Goal: Information Seeking & Learning: Learn about a topic

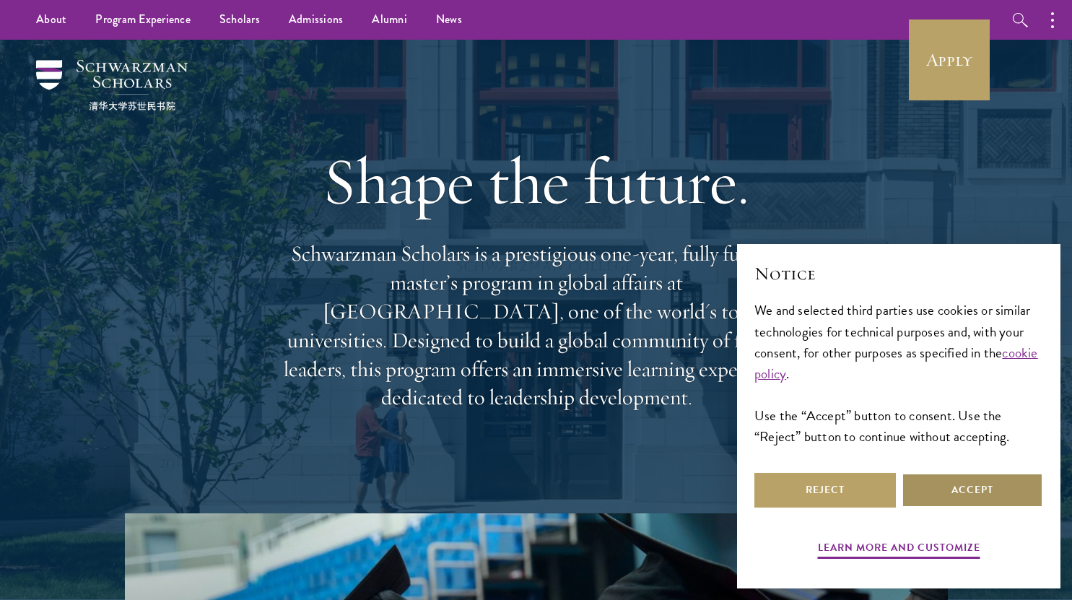
click at [971, 488] on button "Accept" at bounding box center [972, 490] width 141 height 35
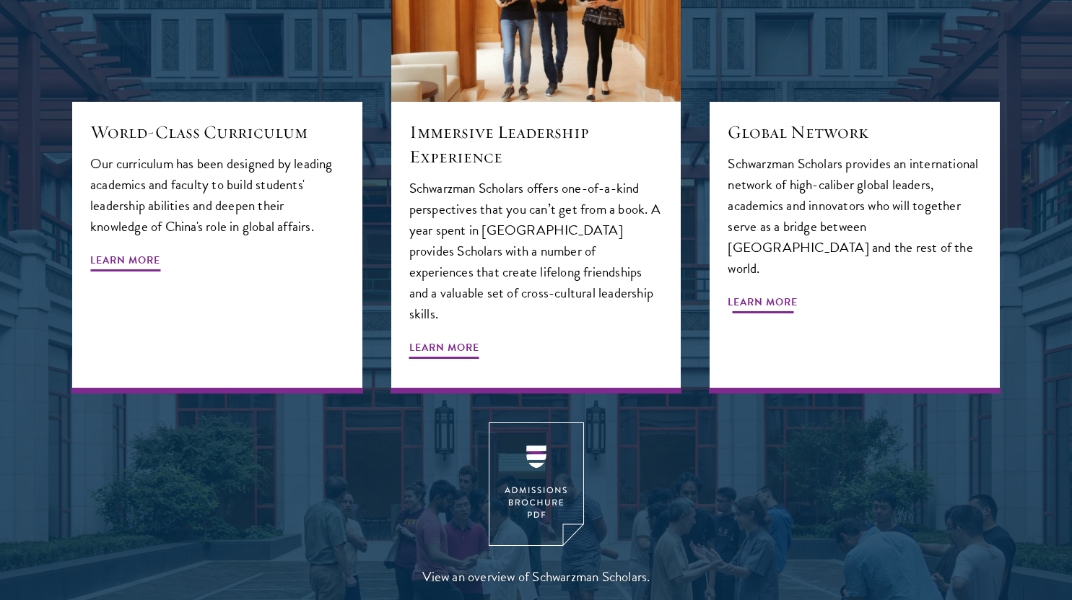
scroll to position [2093, 0]
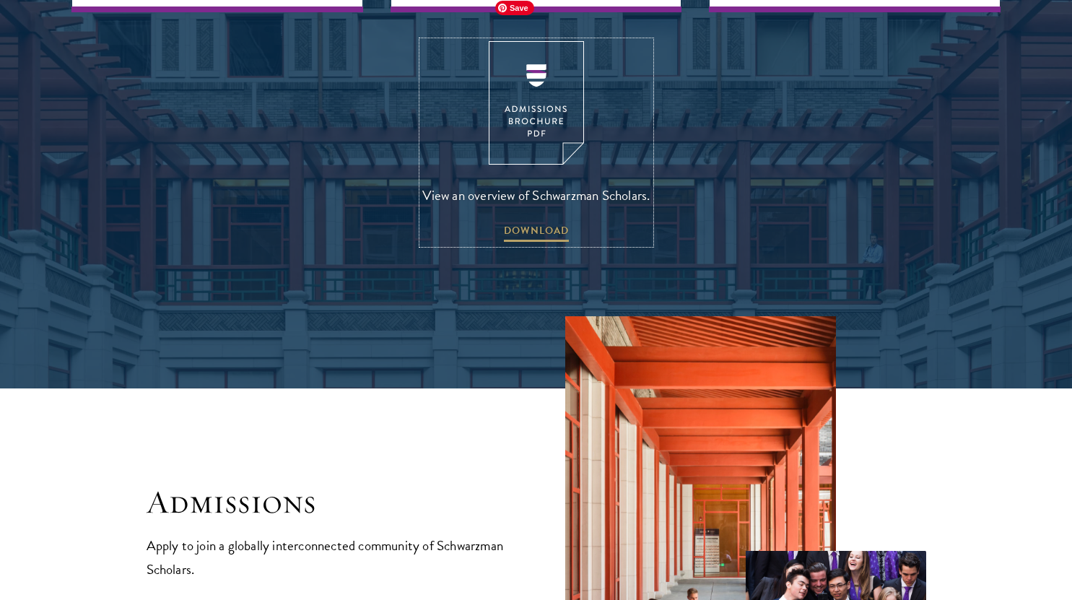
click at [512, 70] on img at bounding box center [536, 102] width 95 height 123
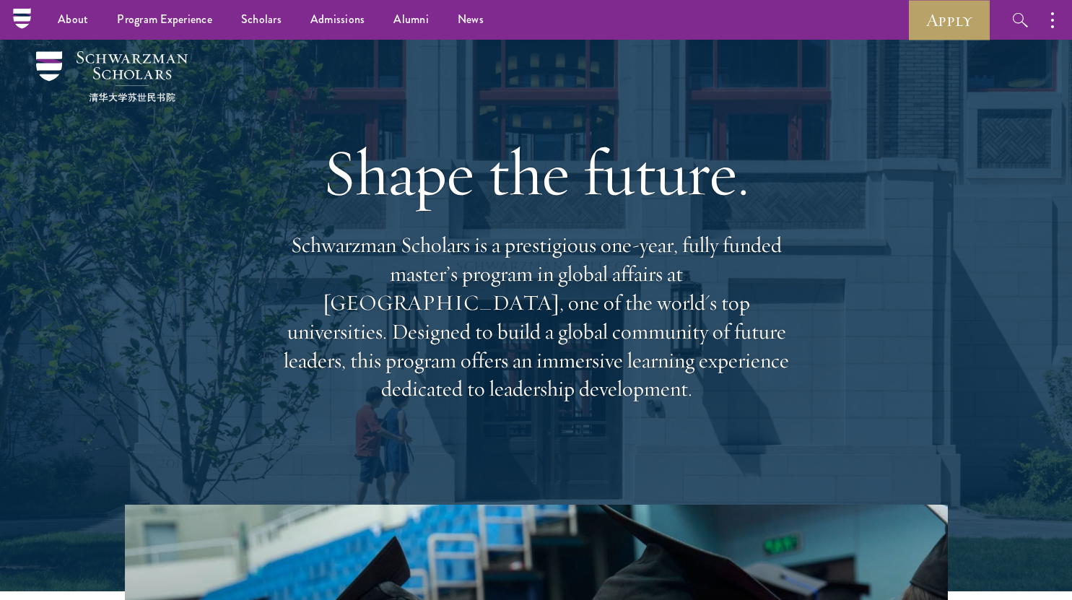
scroll to position [0, 0]
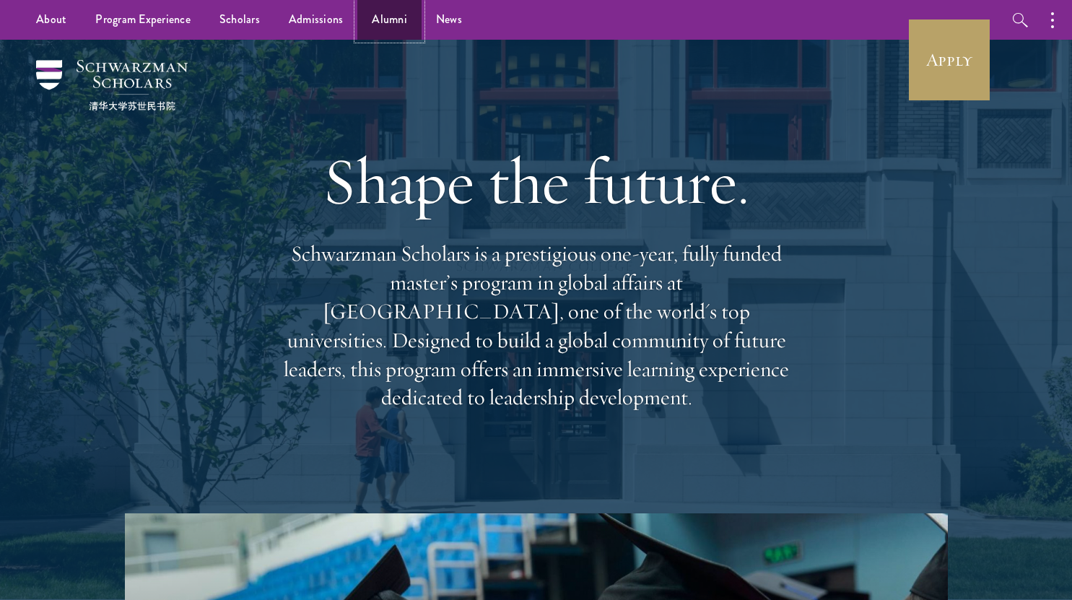
click at [375, 22] on link "Alumni" at bounding box center [389, 20] width 64 height 40
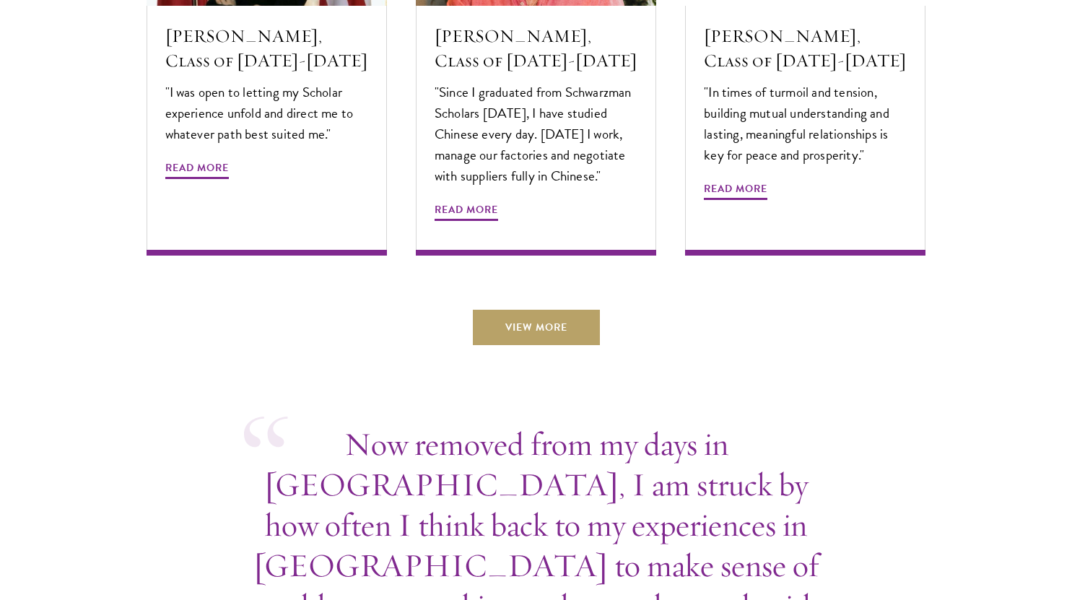
scroll to position [5052, 0]
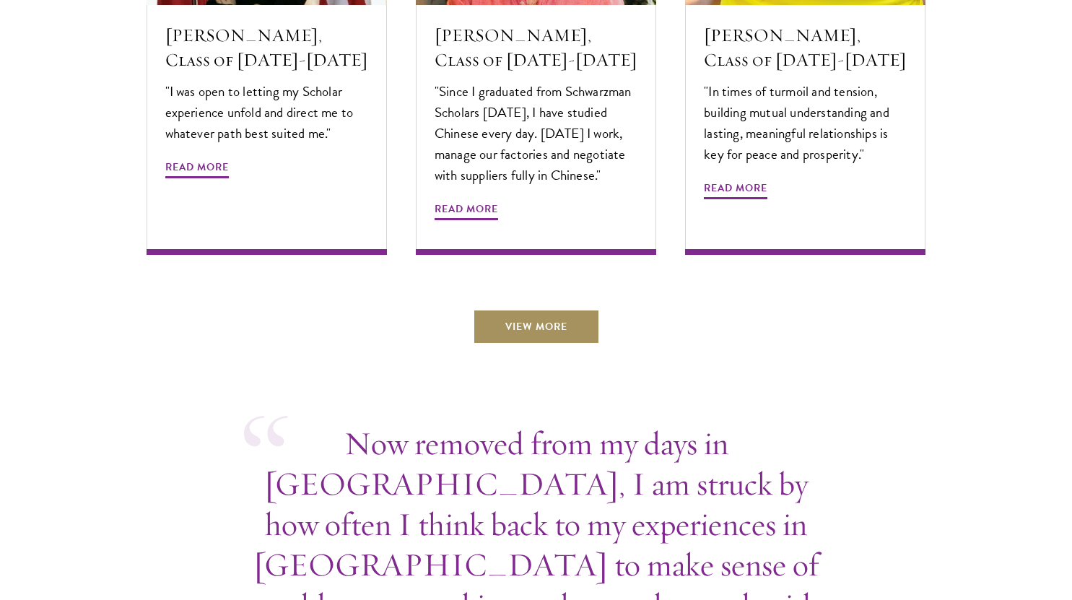
click at [582, 309] on link "View More" at bounding box center [536, 326] width 127 height 35
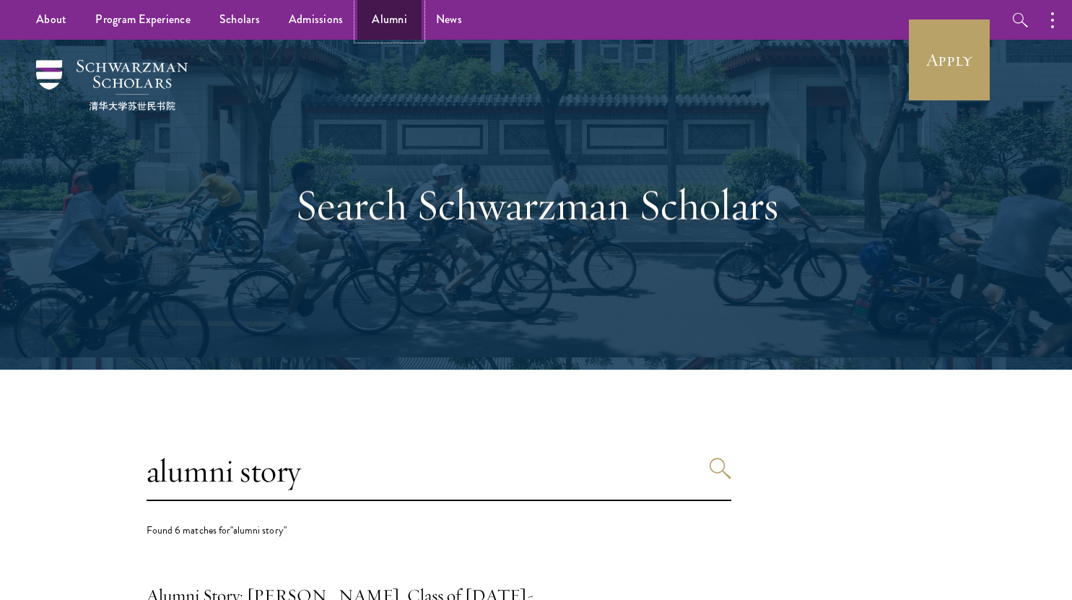
click at [371, 18] on link "Alumni" at bounding box center [389, 20] width 64 height 40
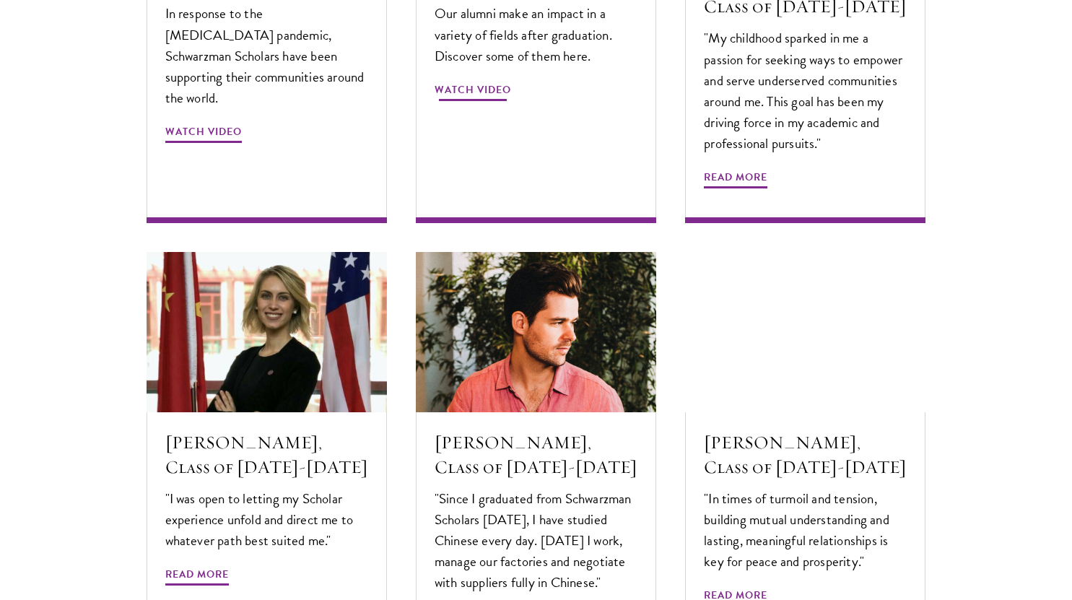
scroll to position [5078, 0]
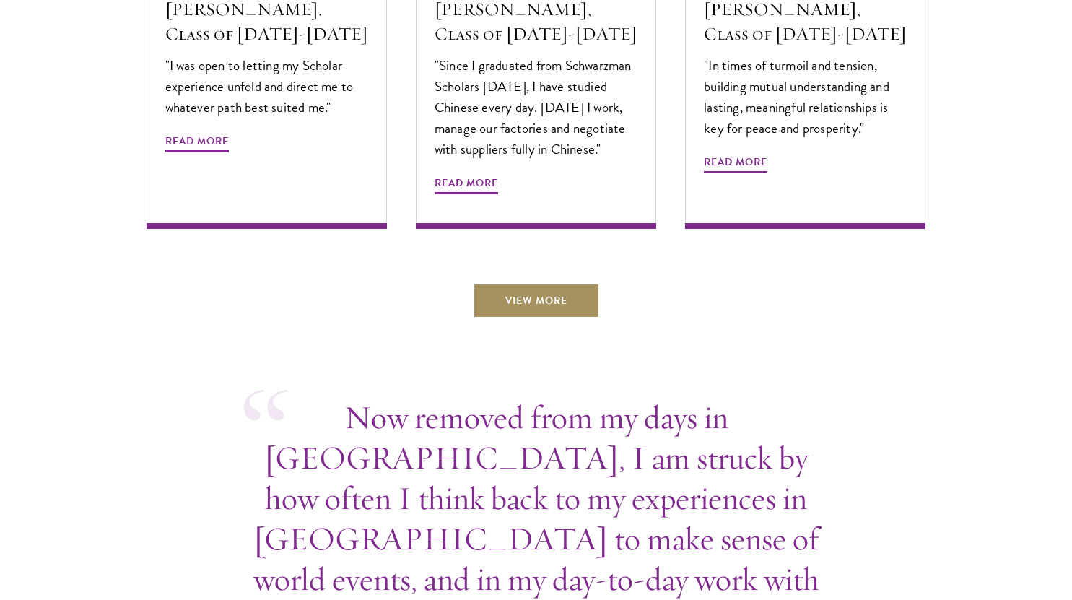
click at [507, 283] on link "View More" at bounding box center [536, 300] width 127 height 35
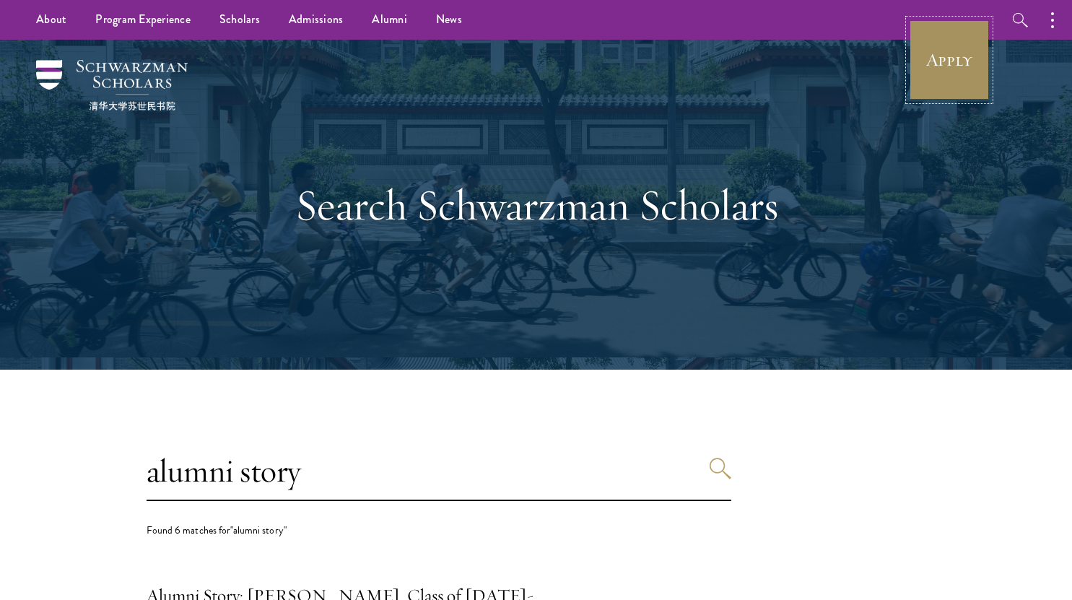
click at [935, 82] on link "Apply" at bounding box center [949, 59] width 81 height 81
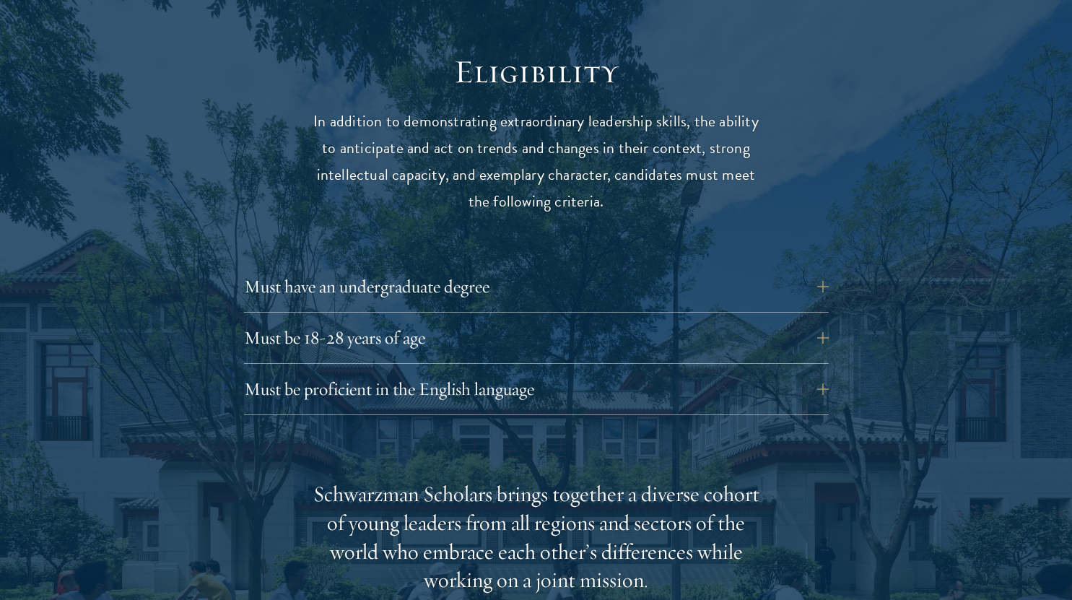
scroll to position [1877, 0]
click at [619, 269] on button "Must have an undergraduate degree" at bounding box center [547, 286] width 585 height 35
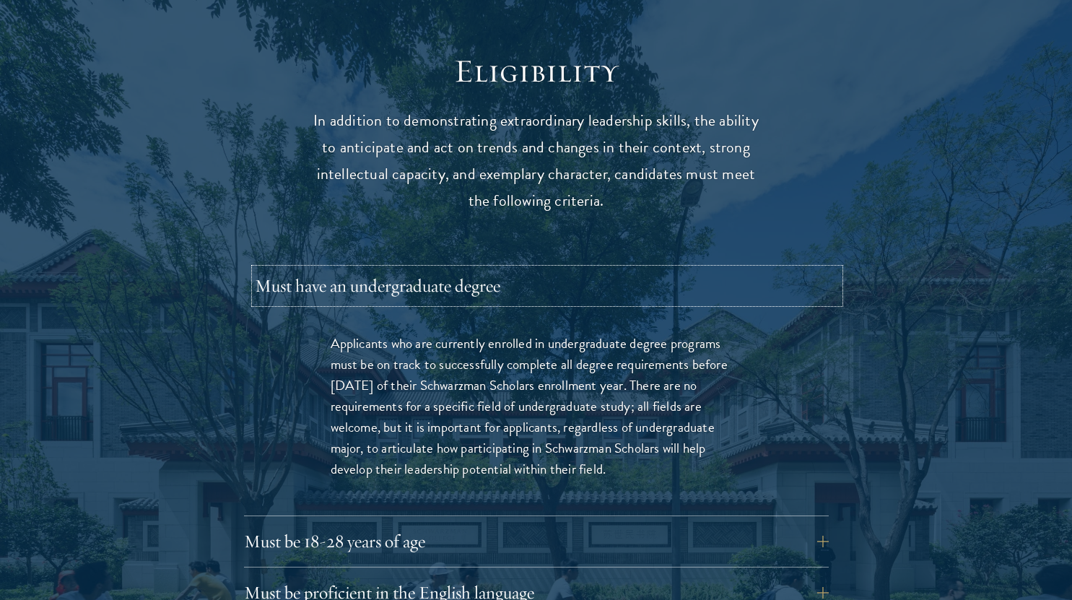
scroll to position [2165, 0]
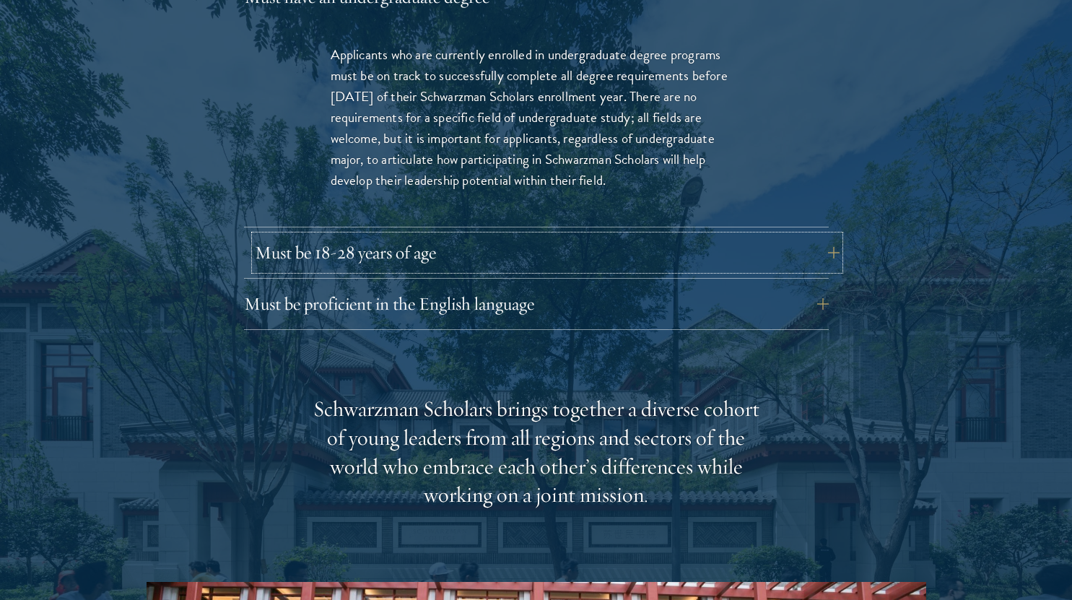
click at [603, 235] on button "Must be 18-28 years of age" at bounding box center [547, 252] width 585 height 35
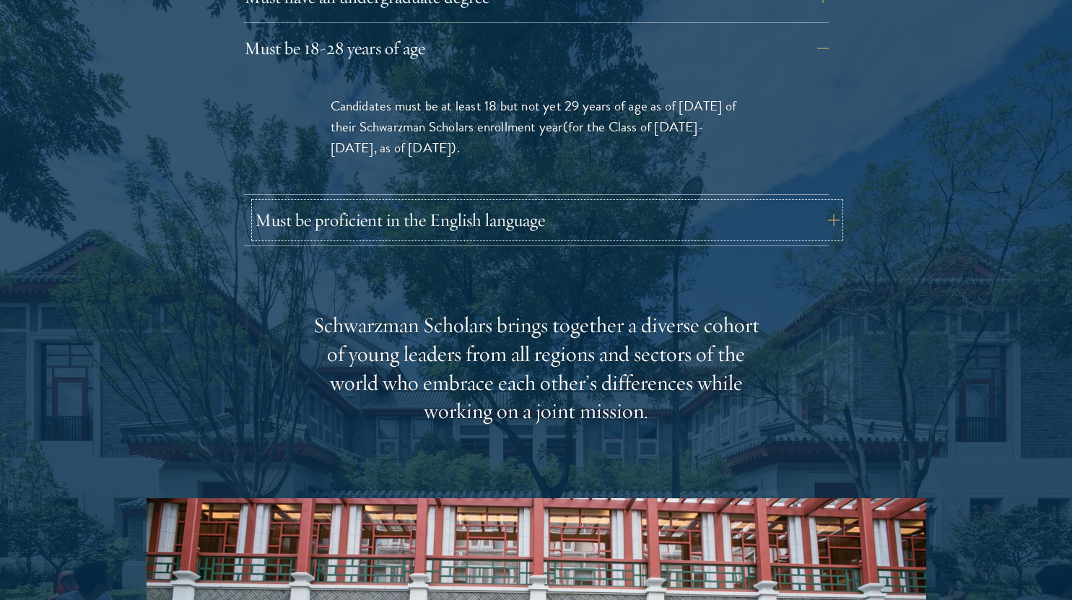
click at [606, 203] on button "Must be proficient in the English language" at bounding box center [547, 220] width 585 height 35
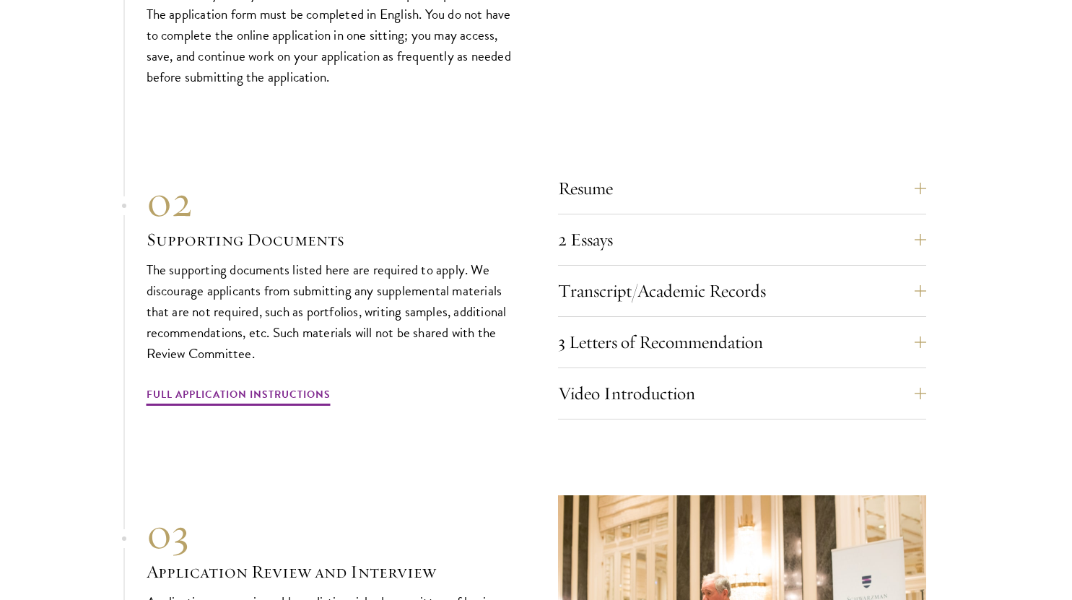
scroll to position [5269, 0]
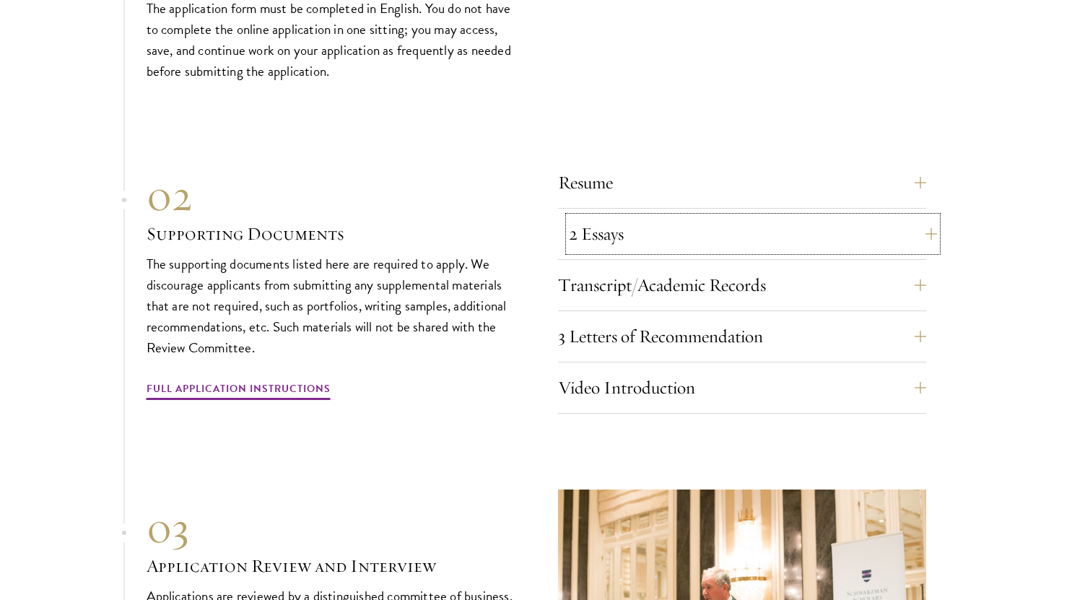
click at [584, 230] on button "2 Essays" at bounding box center [753, 234] width 368 height 35
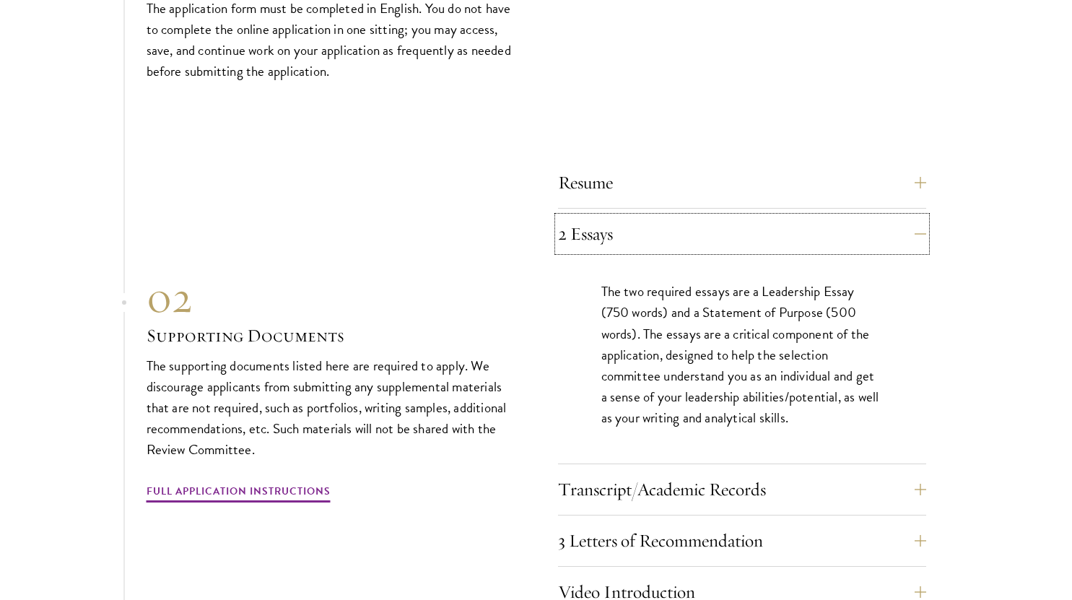
scroll to position [5027, 0]
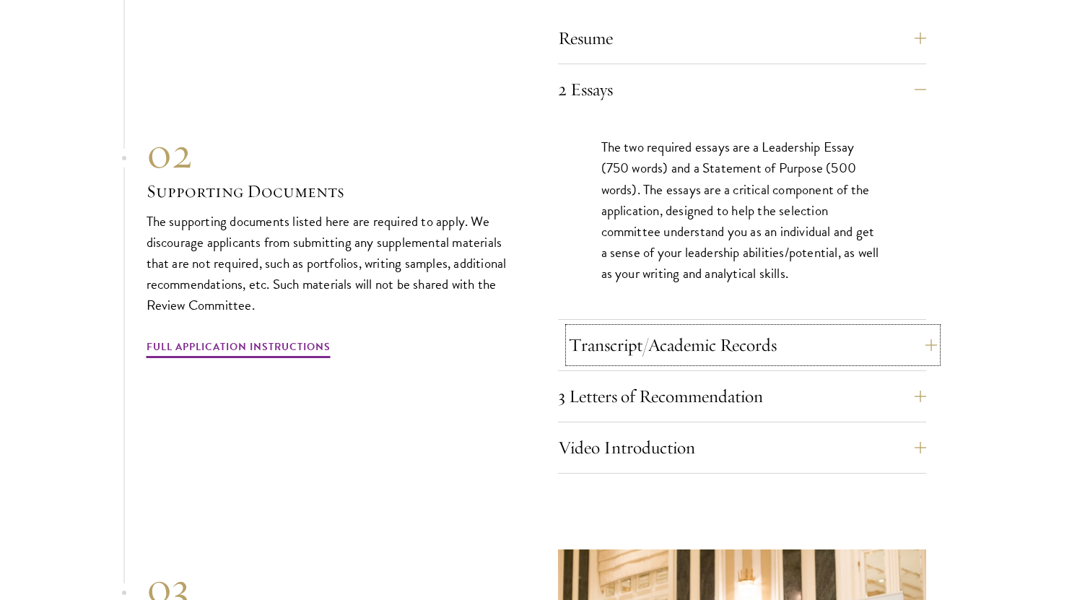
click at [640, 350] on button "Transcript/Academic Records" at bounding box center [753, 345] width 368 height 35
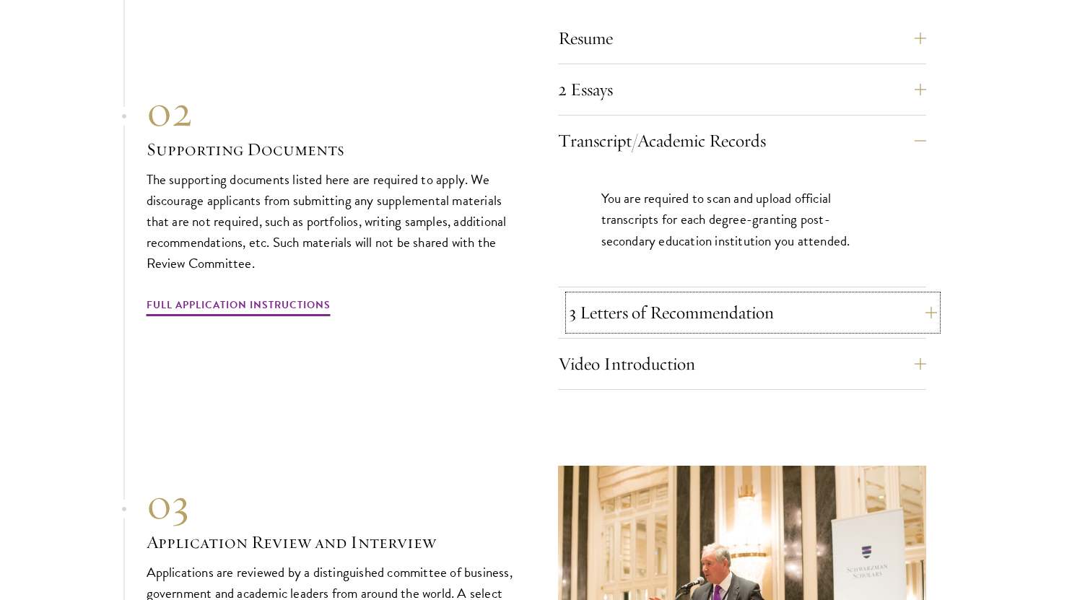
click at [636, 321] on button "3 Letters of Recommendation" at bounding box center [753, 312] width 368 height 35
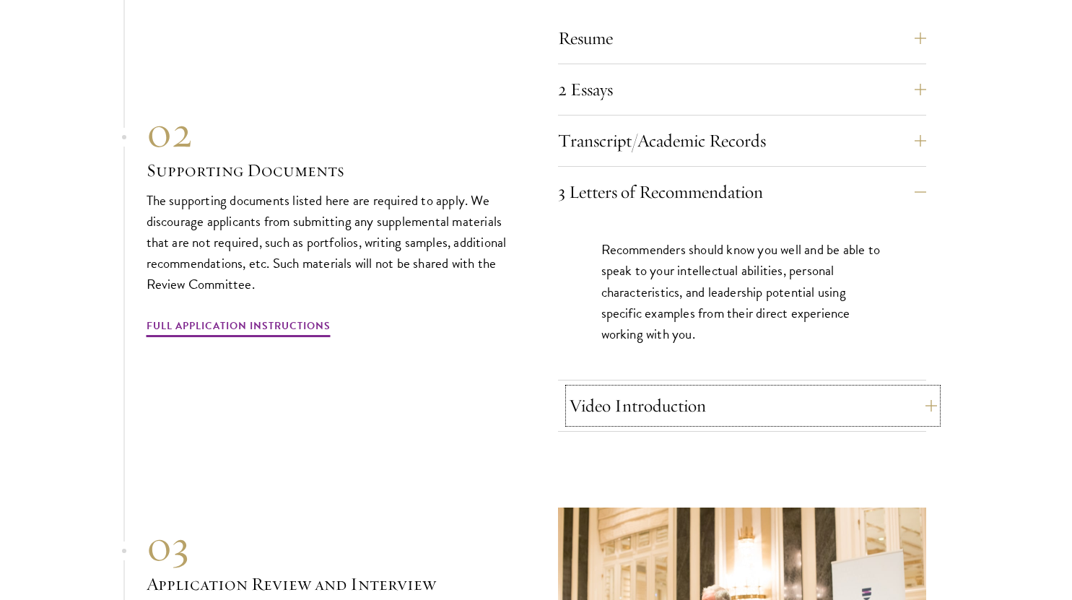
click at [707, 388] on button "Video Introduction" at bounding box center [753, 405] width 368 height 35
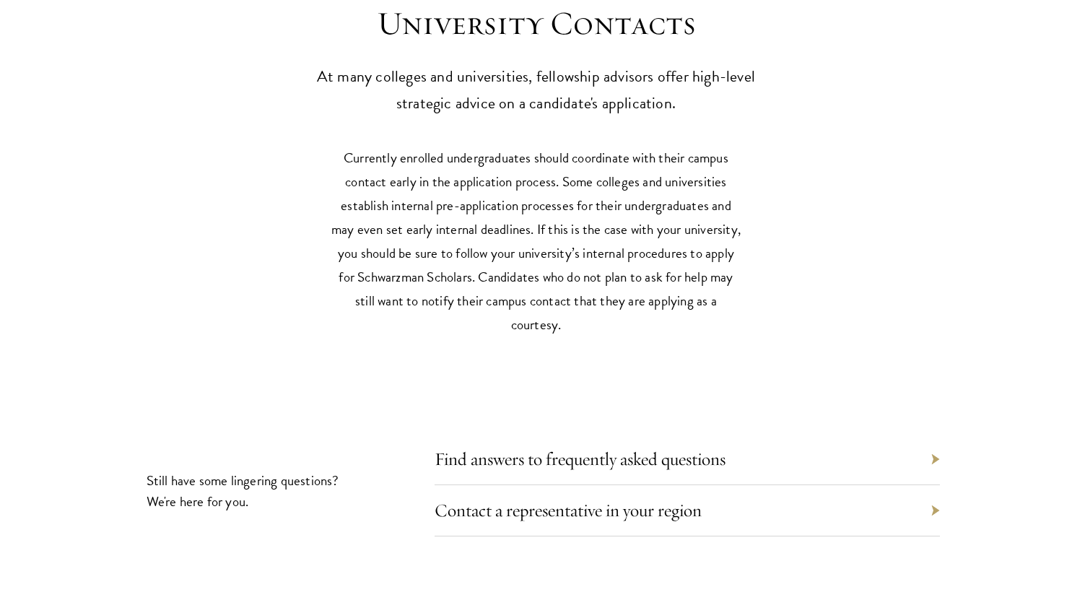
scroll to position [7193, 0]
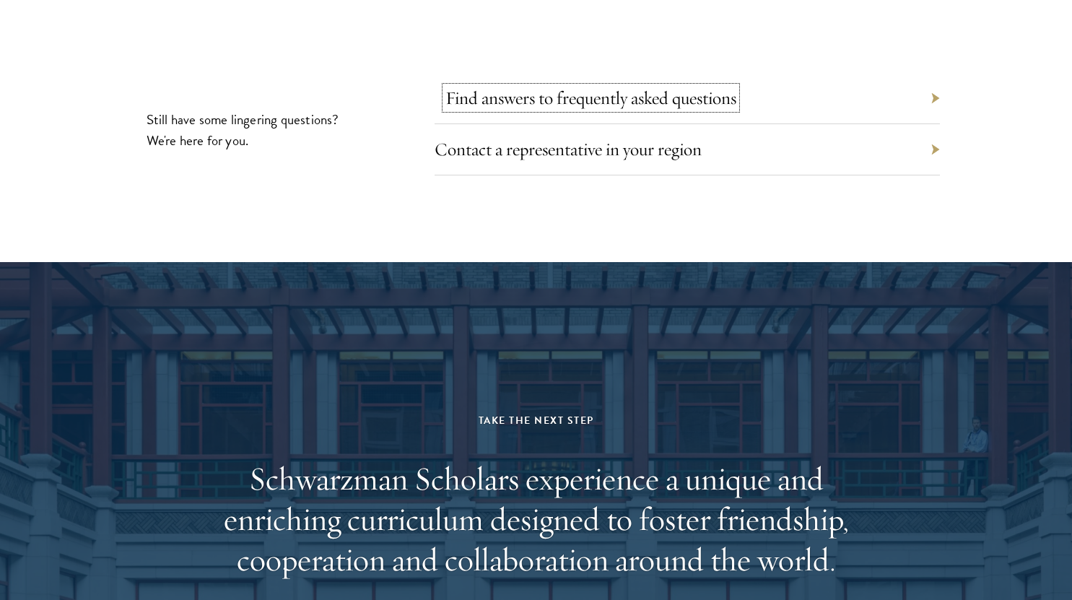
click at [668, 101] on link "Find answers to frequently asked questions" at bounding box center [590, 98] width 291 height 22
